Goal: Information Seeking & Learning: Learn about a topic

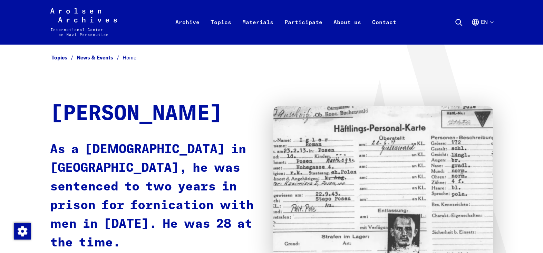
click at [302, 167] on img at bounding box center [383, 183] width 220 height 155
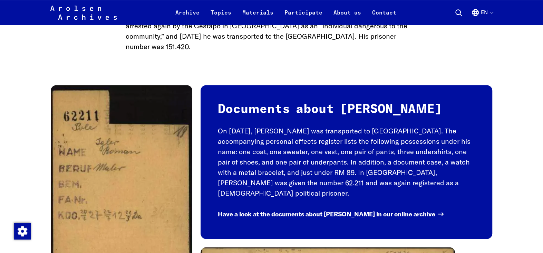
scroll to position [656, 0]
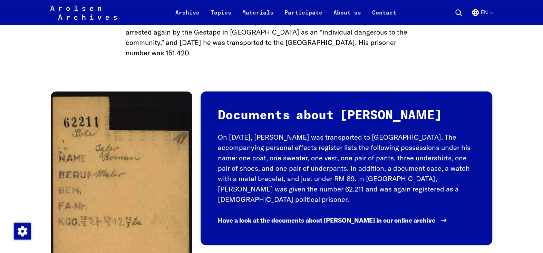
click at [300, 215] on span "Have a look at the documents about [PERSON_NAME] in our online archive" at bounding box center [327, 219] width 218 height 9
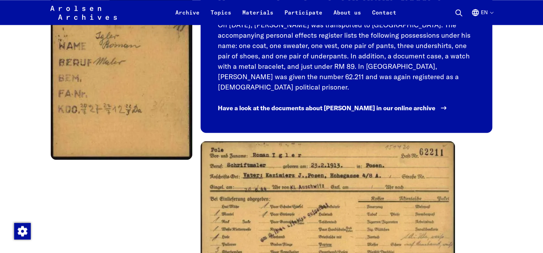
scroll to position [794, 0]
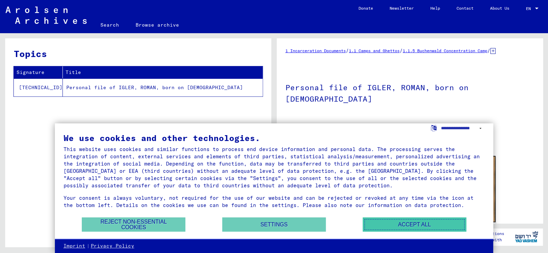
click at [397, 226] on button "Accept all" at bounding box center [415, 224] width 104 height 14
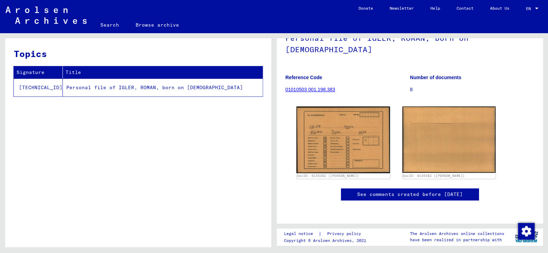
scroll to position [172, 0]
click at [150, 89] on td "Personal file of IGLER, ROMAN, born on 23-Feb-1913" at bounding box center [163, 87] width 200 height 18
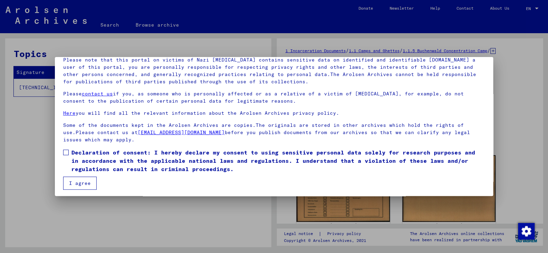
scroll to position [52, 0]
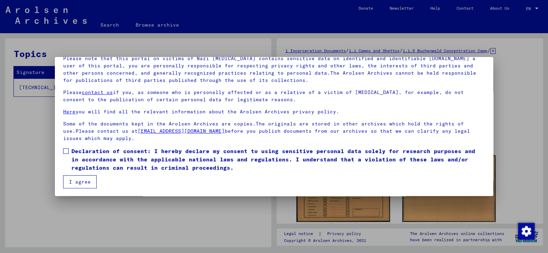
click at [64, 150] on span at bounding box center [66, 151] width 6 height 6
click at [81, 179] on button "I agree" at bounding box center [79, 181] width 33 height 13
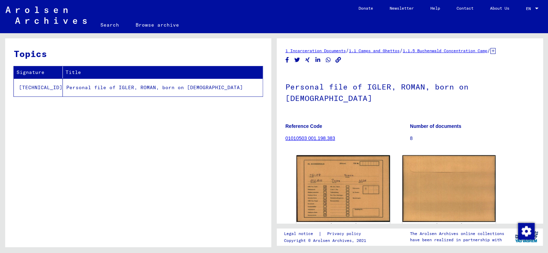
click at [113, 88] on td "Personal file of IGLER, ROMAN, born on 23-Feb-1913" at bounding box center [163, 87] width 200 height 18
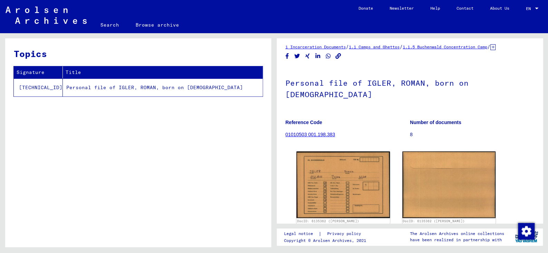
scroll to position [0, 0]
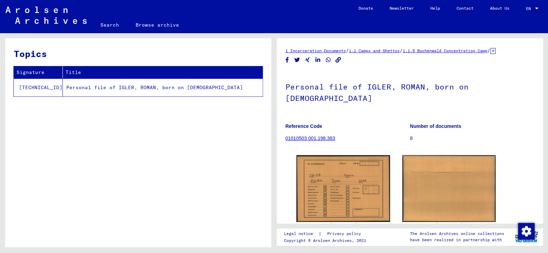
click at [329, 135] on link "01010503 001.198.383" at bounding box center [311, 138] width 50 height 6
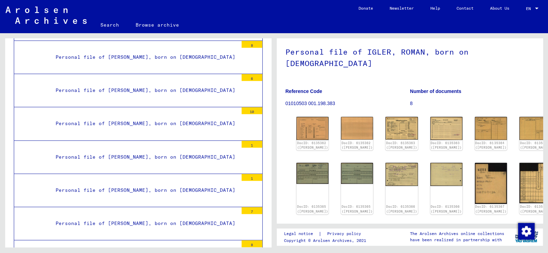
scroll to position [35, 0]
click at [390, 165] on img at bounding box center [402, 174] width 34 height 24
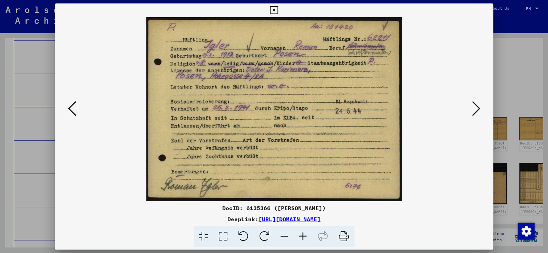
click at [471, 112] on button at bounding box center [476, 109] width 12 height 20
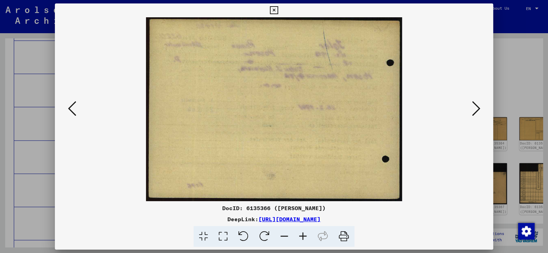
click at [471, 112] on button at bounding box center [476, 109] width 12 height 20
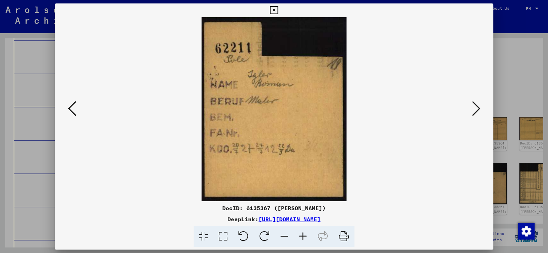
click at [472, 112] on icon at bounding box center [476, 108] width 8 height 17
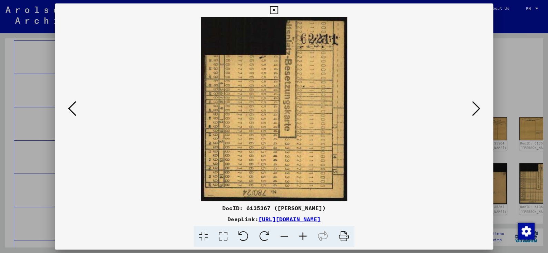
click at [472, 112] on icon at bounding box center [476, 108] width 8 height 17
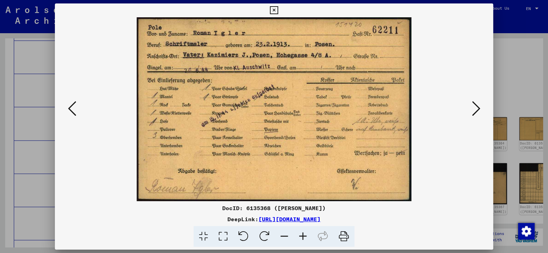
click at [74, 107] on icon at bounding box center [72, 108] width 8 height 17
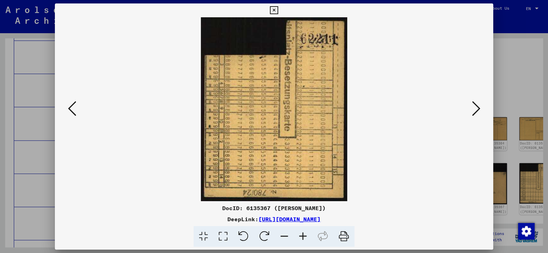
click at [473, 109] on icon at bounding box center [476, 108] width 8 height 17
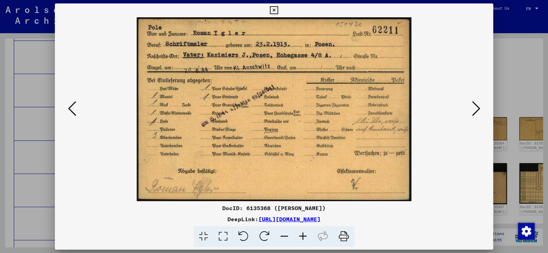
click at [475, 107] on icon at bounding box center [476, 108] width 8 height 17
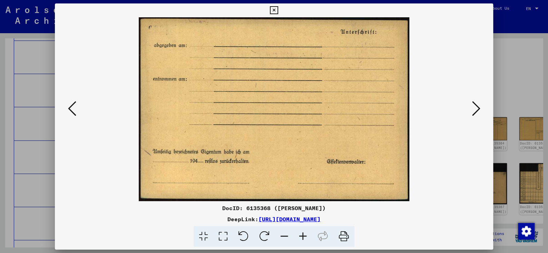
click at [475, 107] on icon at bounding box center [476, 108] width 8 height 17
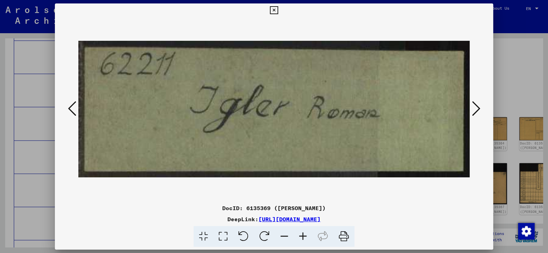
click at [478, 107] on icon at bounding box center [476, 108] width 8 height 17
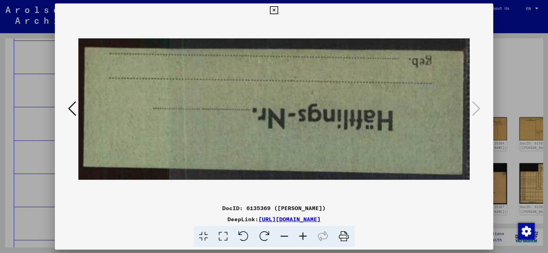
click at [72, 106] on icon at bounding box center [72, 108] width 8 height 17
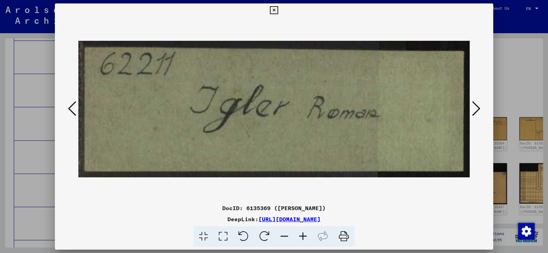
click at [72, 106] on icon at bounding box center [72, 108] width 8 height 17
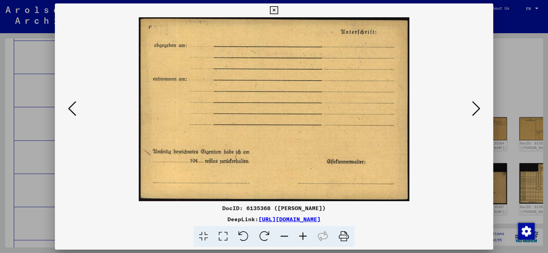
click at [72, 106] on icon at bounding box center [72, 108] width 8 height 17
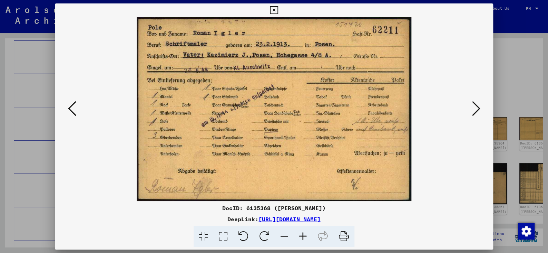
click at [72, 106] on icon at bounding box center [72, 108] width 8 height 17
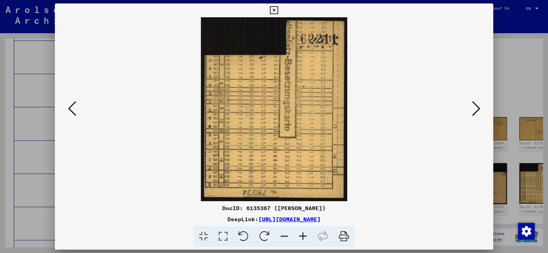
click at [72, 106] on icon at bounding box center [72, 108] width 8 height 17
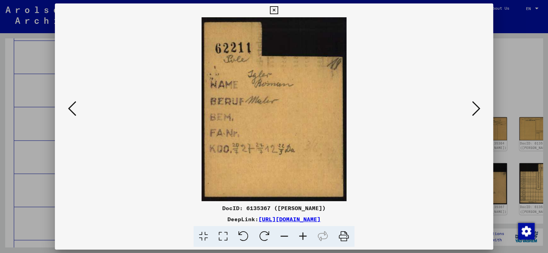
click at [72, 106] on icon at bounding box center [72, 108] width 8 height 17
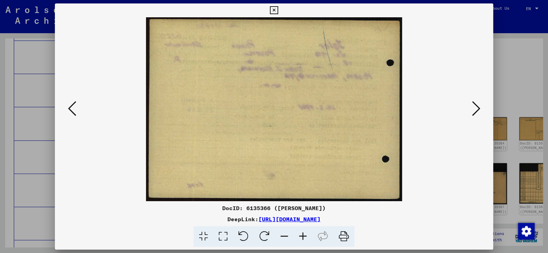
click at [72, 106] on icon at bounding box center [72, 108] width 8 height 17
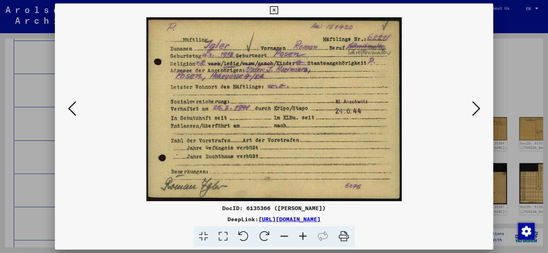
click at [72, 106] on icon at bounding box center [72, 108] width 8 height 17
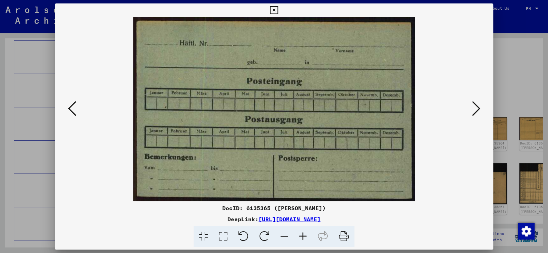
click at [72, 106] on icon at bounding box center [72, 108] width 8 height 17
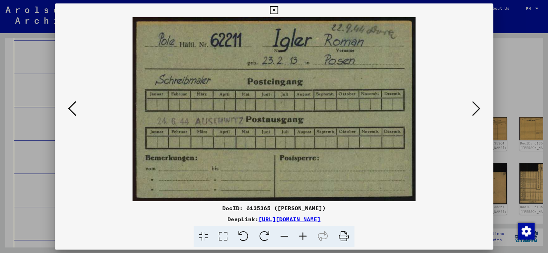
click at [72, 106] on icon at bounding box center [72, 108] width 8 height 17
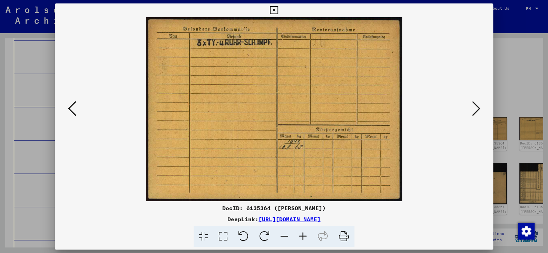
click at [72, 106] on icon at bounding box center [72, 108] width 8 height 17
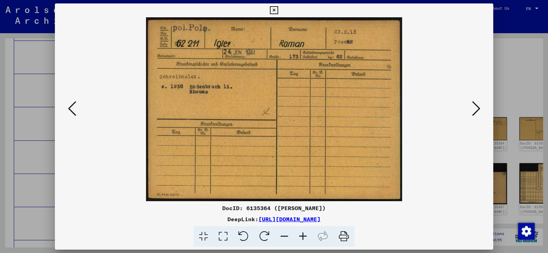
click at [72, 106] on icon at bounding box center [72, 108] width 8 height 17
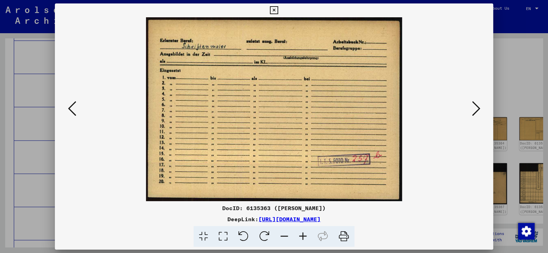
click at [72, 106] on icon at bounding box center [72, 108] width 8 height 17
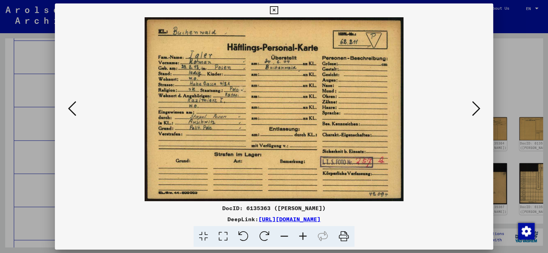
click at [72, 106] on icon at bounding box center [72, 108] width 8 height 17
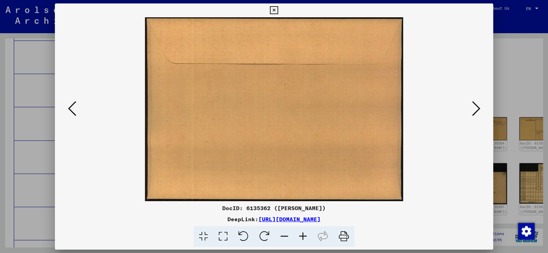
click at [72, 106] on icon at bounding box center [72, 108] width 8 height 17
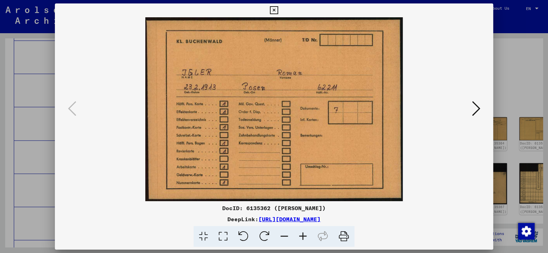
click at [506, 19] on div at bounding box center [274, 126] width 548 height 253
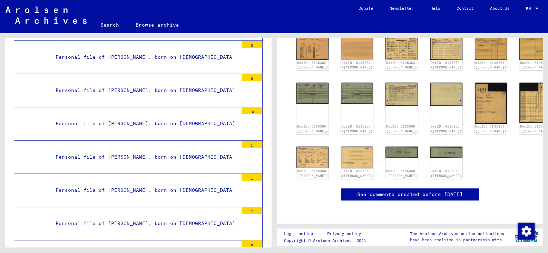
scroll to position [276, 0]
